Goal: Information Seeking & Learning: Learn about a topic

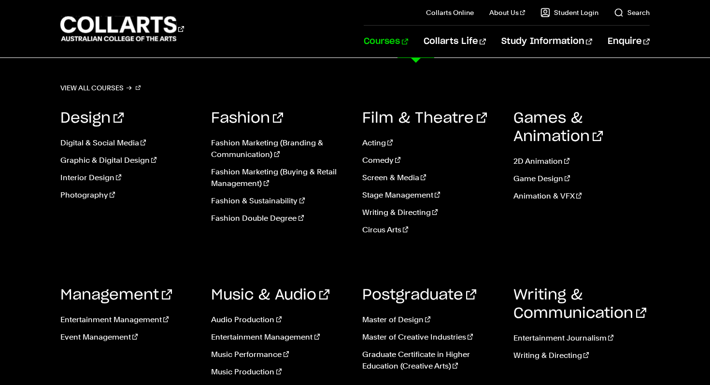
scroll to position [20, 0]
click at [385, 192] on link "Stage Management" at bounding box center [430, 195] width 137 height 12
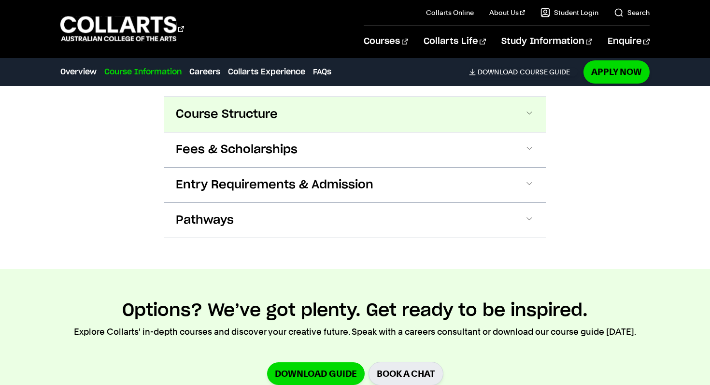
click at [265, 120] on span "Course Structure" at bounding box center [227, 114] width 102 height 15
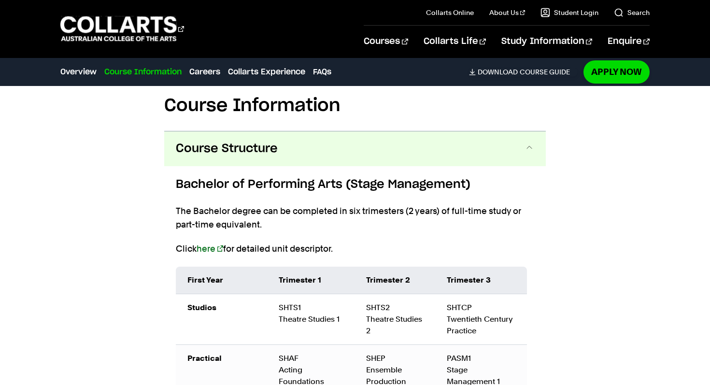
scroll to position [1028, 0]
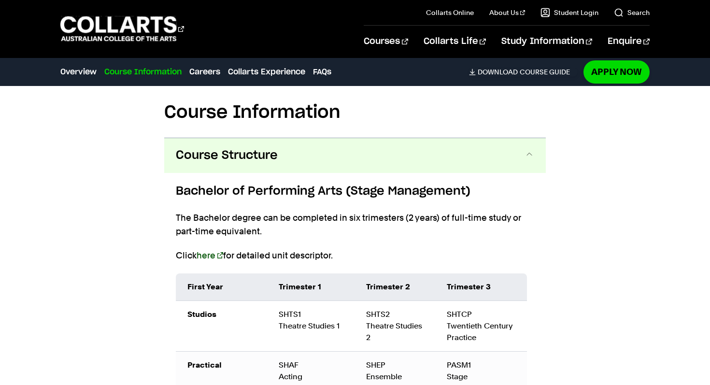
click at [207, 256] on link "here" at bounding box center [210, 255] width 27 height 10
click at [205, 260] on link "here" at bounding box center [210, 255] width 27 height 10
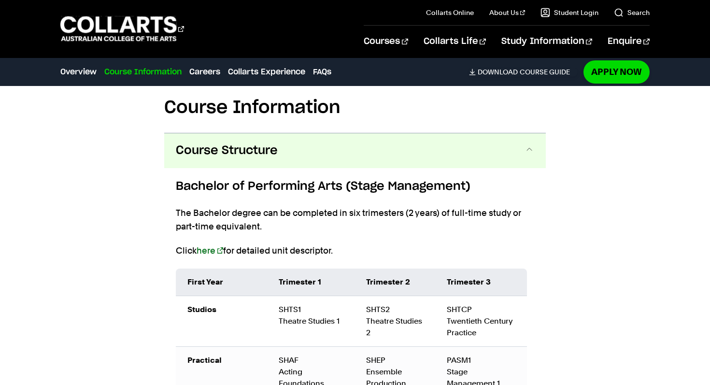
scroll to position [1031, 0]
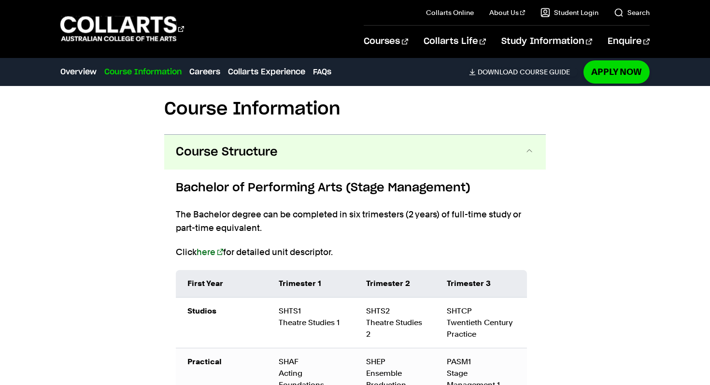
click at [437, 168] on button "Course Structure" at bounding box center [354, 152] width 381 height 35
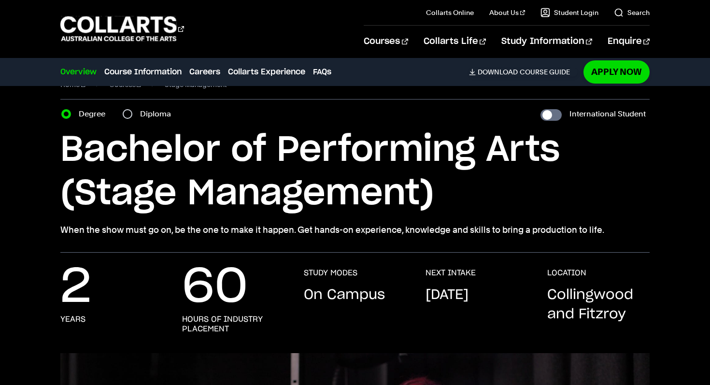
scroll to position [17, 0]
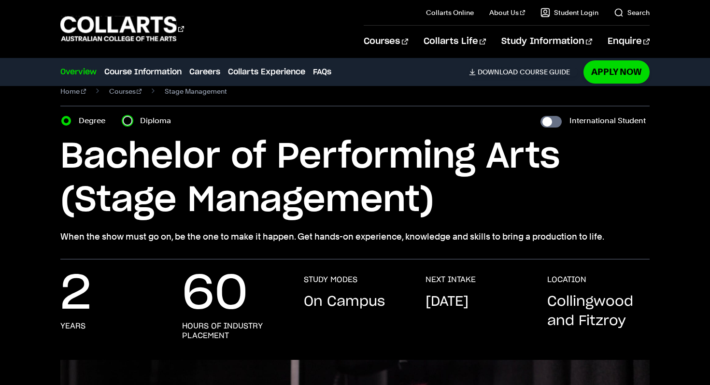
click at [127, 123] on input "Diploma" at bounding box center [128, 121] width 10 height 10
radio input "true"
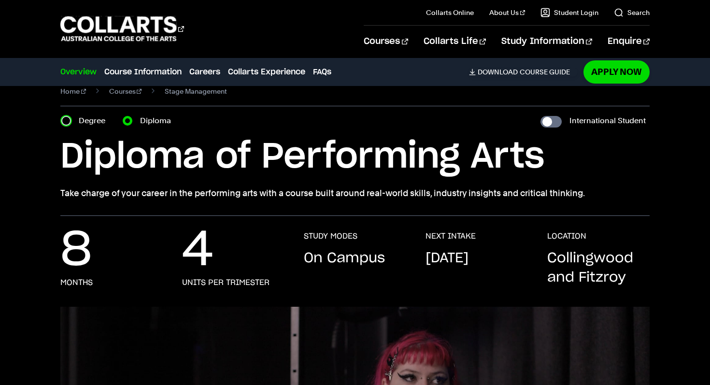
click at [67, 121] on input "Degree" at bounding box center [66, 121] width 10 height 10
radio input "true"
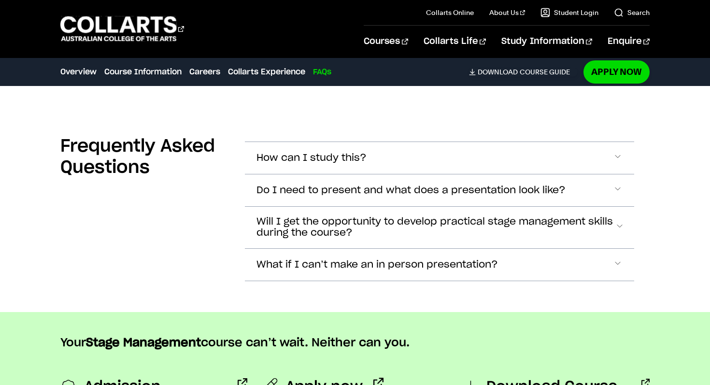
scroll to position [2817, 0]
